Goal: Transaction & Acquisition: Purchase product/service

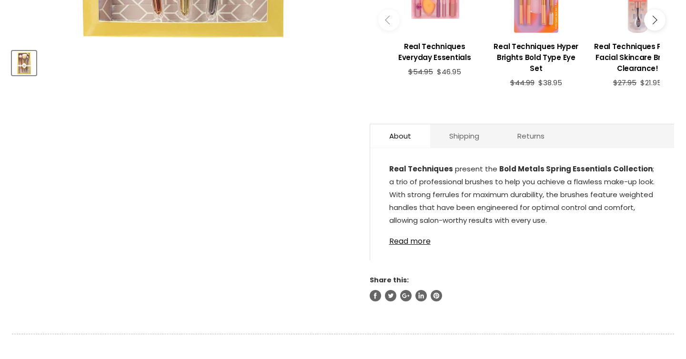
scroll to position [422, 0]
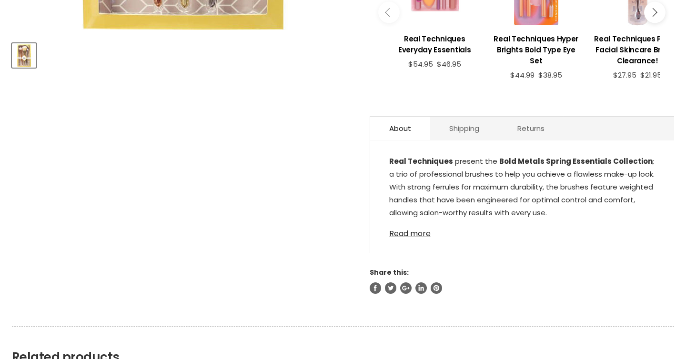
click at [418, 229] on link "Read more" at bounding box center [522, 231] width 266 height 14
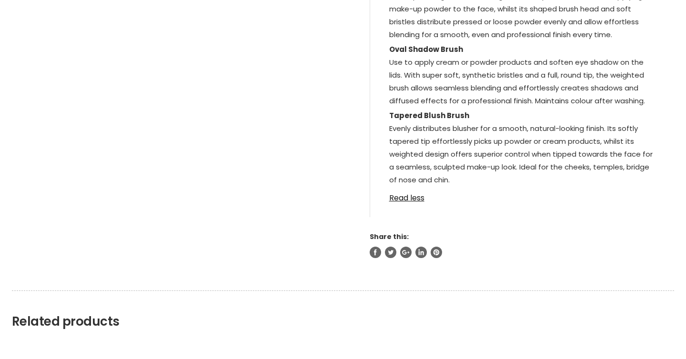
scroll to position [0, 0]
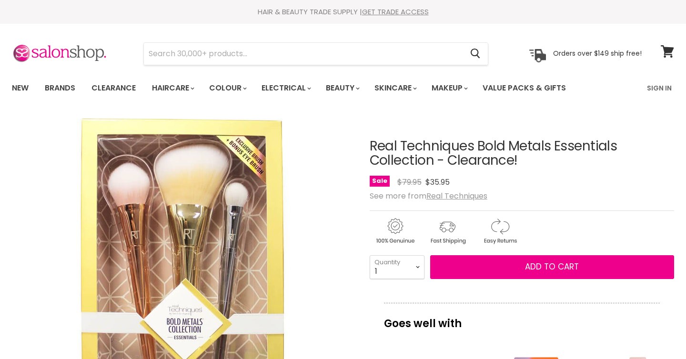
drag, startPoint x: 369, startPoint y: 146, endPoint x: 434, endPoint y: 159, distance: 66.1
click at [434, 159] on h1 "Real Techniques Bold Metals Essentials Collection - Clearance!" at bounding box center [521, 154] width 304 height 30
copy h1 "Real Techniques Bold Metals Essentials Collection"
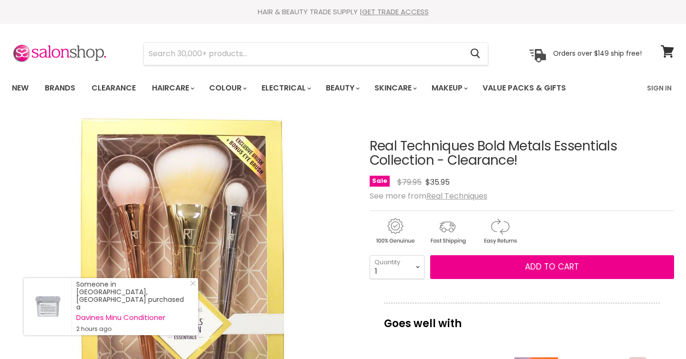
click at [434, 159] on h1 "Real Techniques Bold Metals Essentials Collection - Clearance!" at bounding box center [521, 154] width 304 height 30
